Goal: Navigation & Orientation: Go to known website

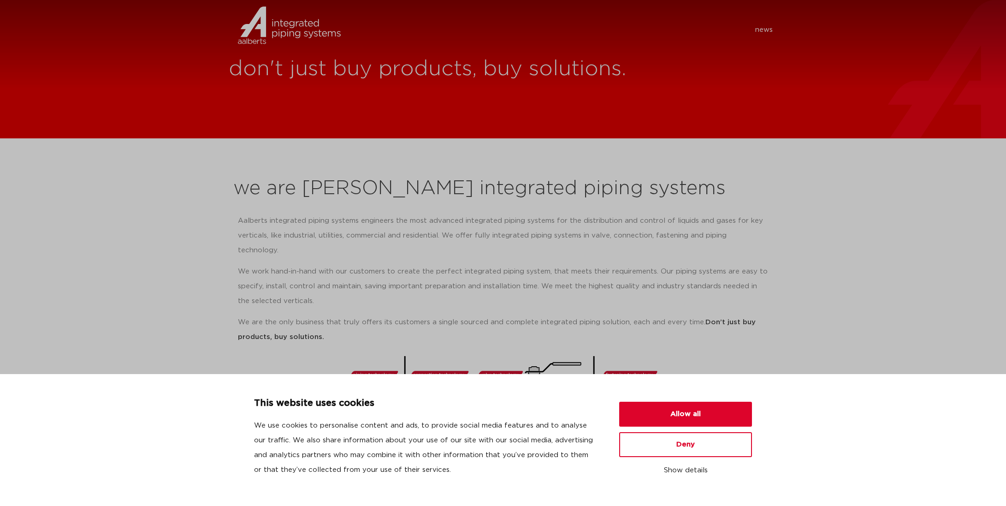
click at [428, 33] on nav "news" at bounding box center [563, 30] width 419 height 15
click at [266, 27] on img at bounding box center [267, 38] width 77 height 28
click at [681, 470] on button "Show details" at bounding box center [685, 471] width 133 height 16
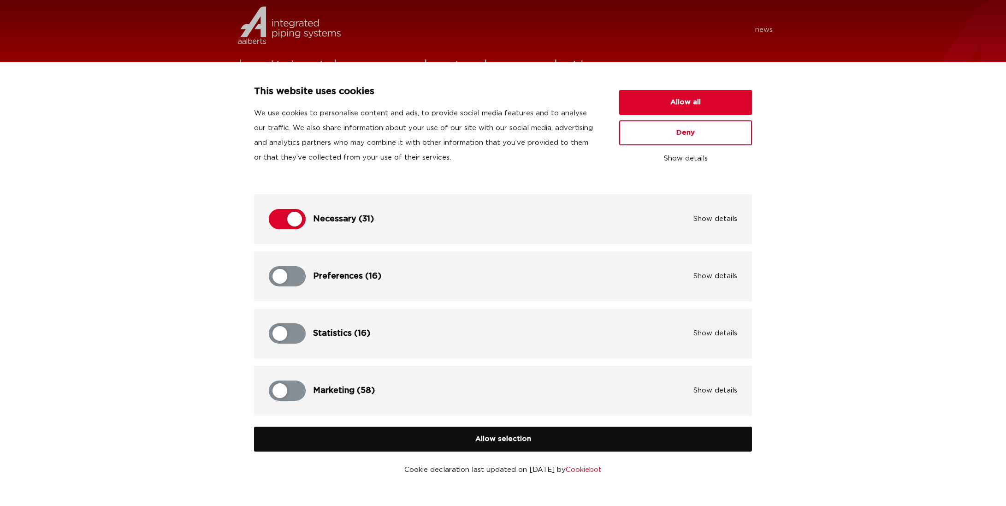
click at [445, 436] on button "Allow selection" at bounding box center [503, 439] width 498 height 25
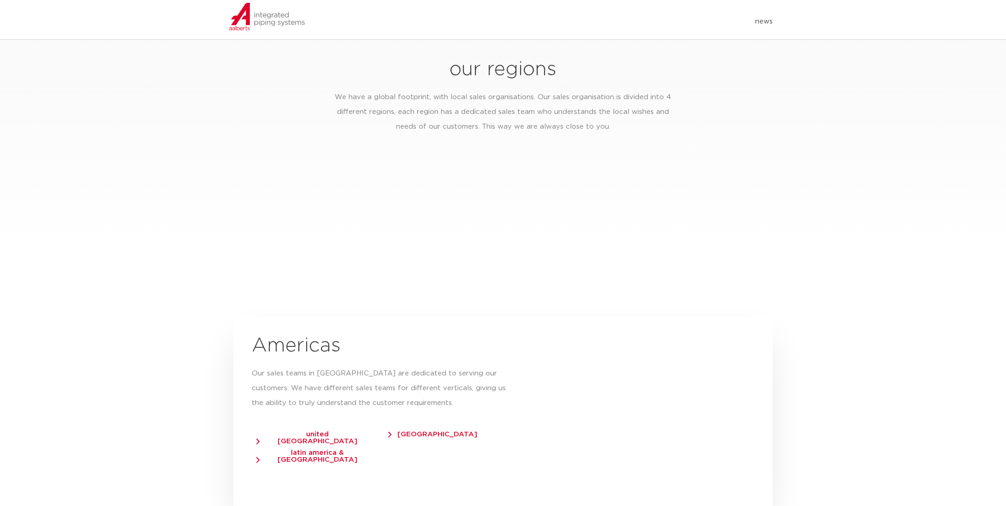
scroll to position [1415, 0]
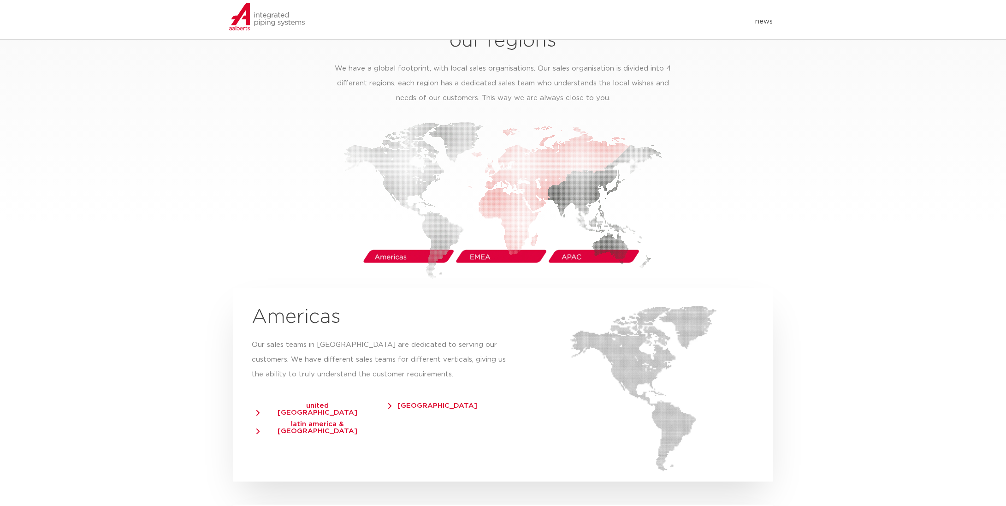
click at [277, 402] on span "united [GEOGRAPHIC_DATA]" at bounding box center [312, 409] width 113 height 14
